Goal: Navigation & Orientation: Find specific page/section

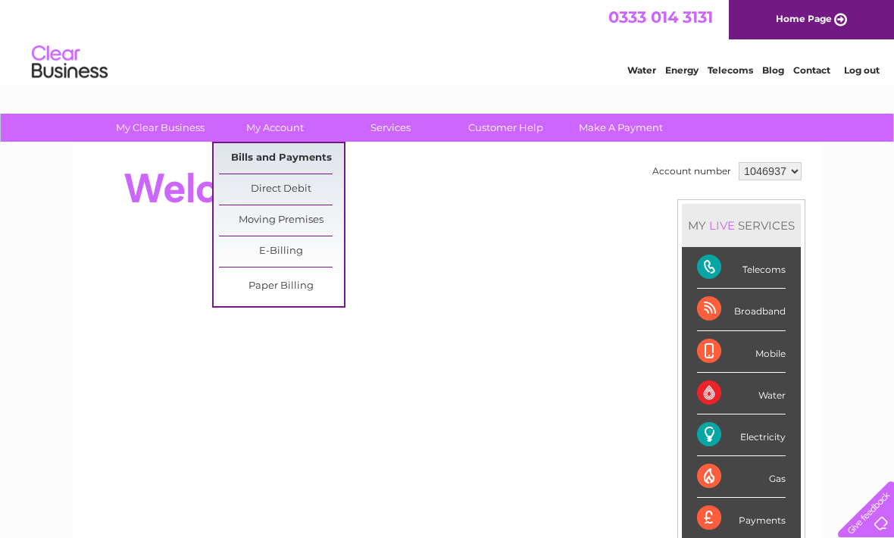
click at [299, 162] on link "Bills and Payments" at bounding box center [281, 158] width 125 height 30
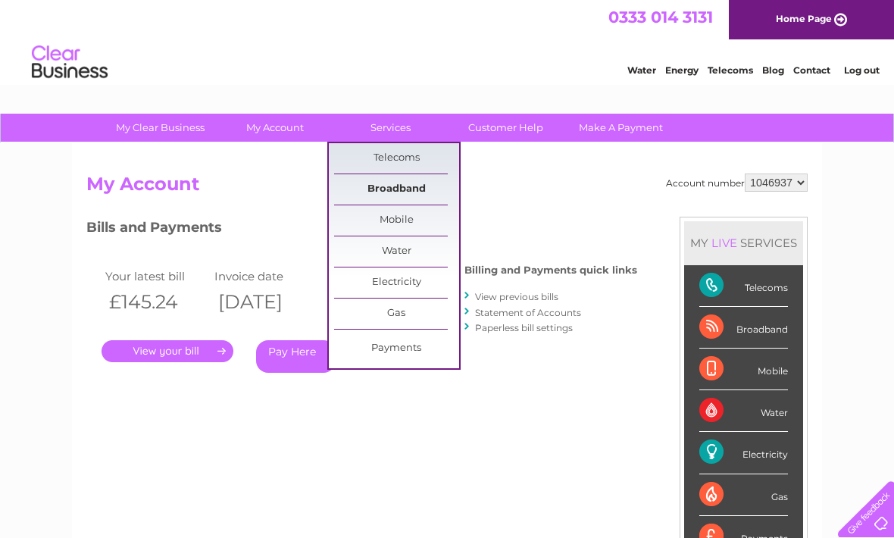
click at [413, 192] on link "Broadband" at bounding box center [396, 189] width 125 height 30
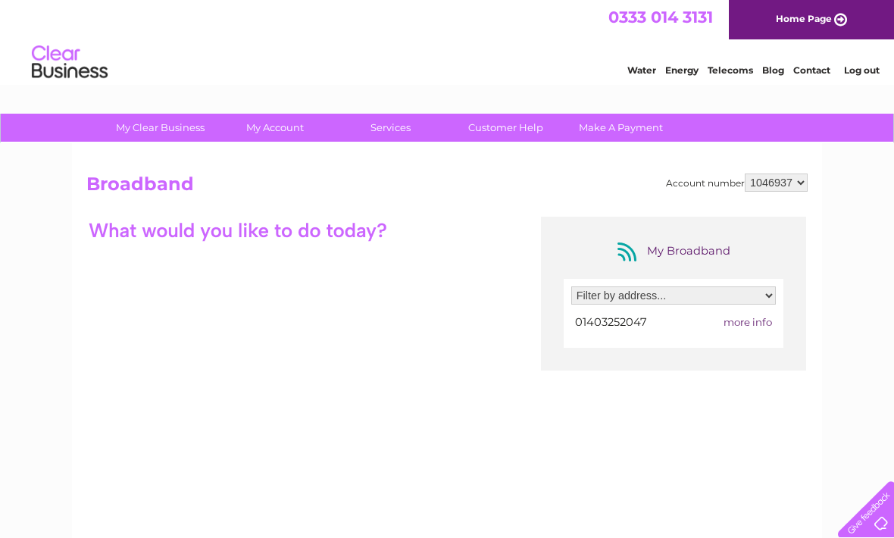
click at [753, 326] on span "more info" at bounding box center [748, 322] width 49 height 12
click at [766, 298] on select "Filter by address... 78A Trafalgar Road, Horsham, West Sussex, RH12 2QJ" at bounding box center [673, 296] width 205 height 18
select select "2174763"
click at [767, 294] on select "Filter by address... 78A Trafalgar Road, Horsham, West Sussex, RH12 2QJ" at bounding box center [673, 296] width 205 height 18
select select
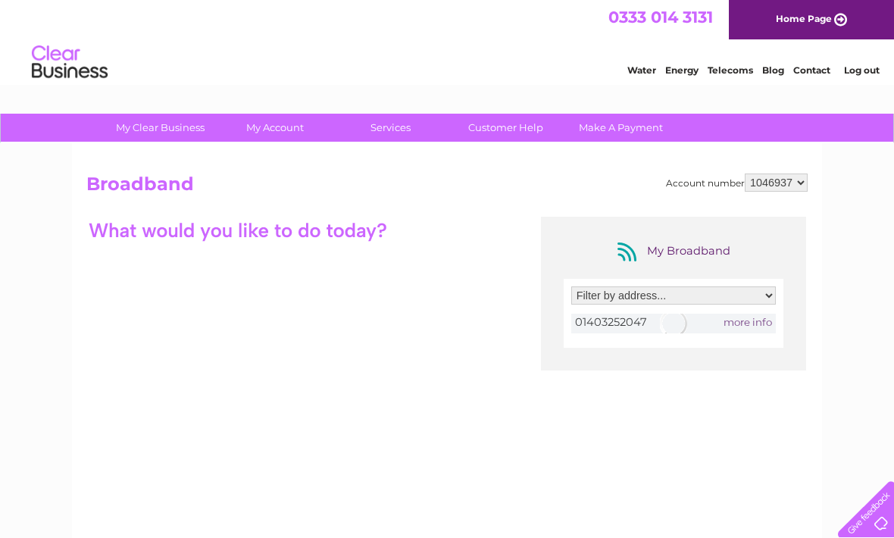
click at [752, 324] on div at bounding box center [673, 324] width 205 height 20
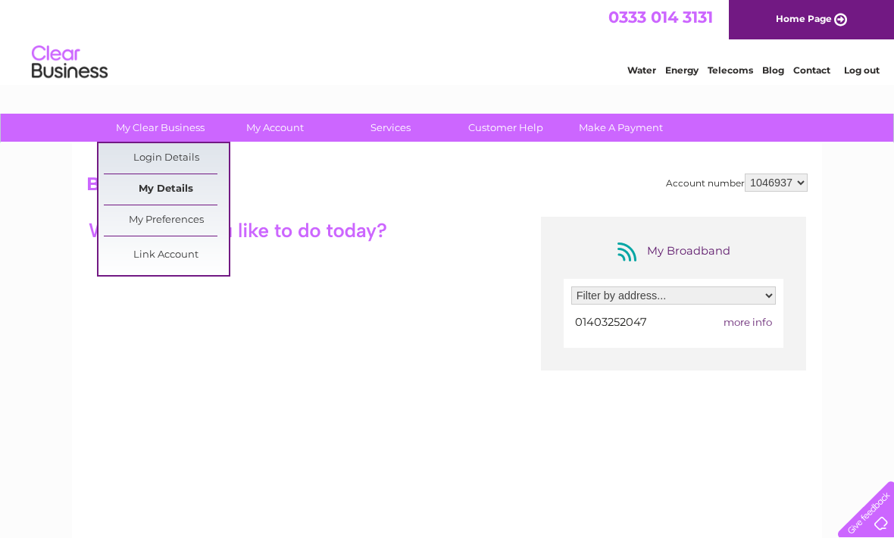
click at [182, 192] on link "My Details" at bounding box center [166, 189] width 125 height 30
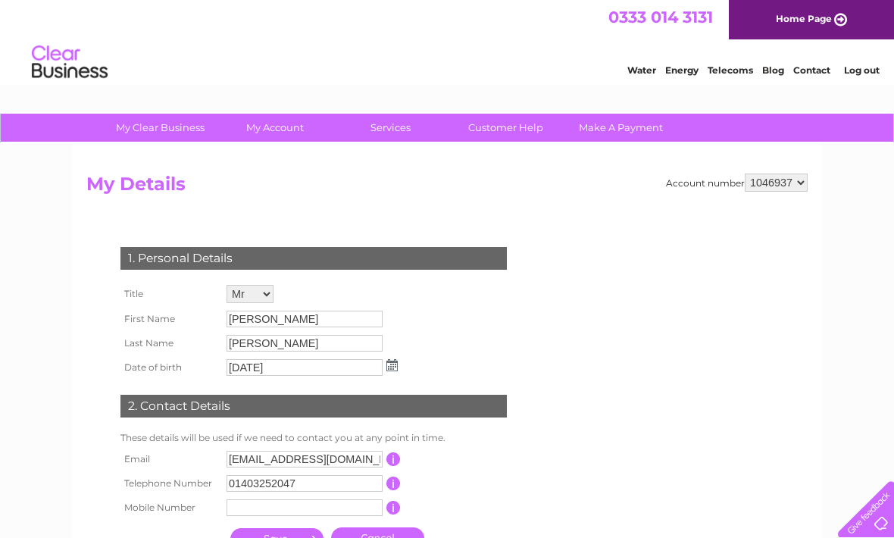
click at [815, 70] on link "Contact" at bounding box center [812, 69] width 37 height 11
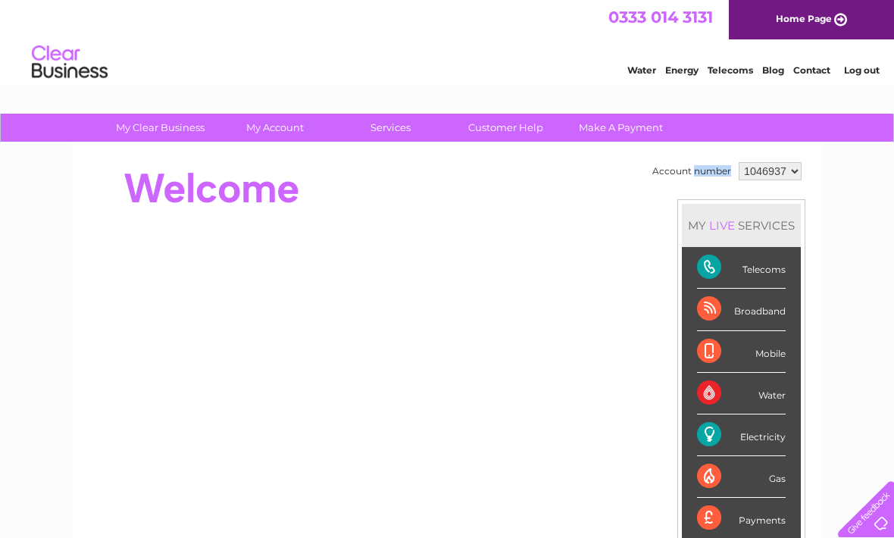
click at [780, 174] on select "1046937" at bounding box center [770, 171] width 63 height 18
click at [863, 74] on link "Log out" at bounding box center [862, 69] width 36 height 11
